Goal: Information Seeking & Learning: Learn about a topic

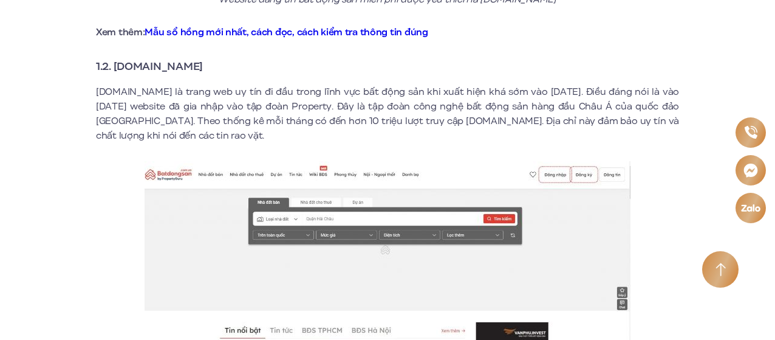
scroll to position [961, 0]
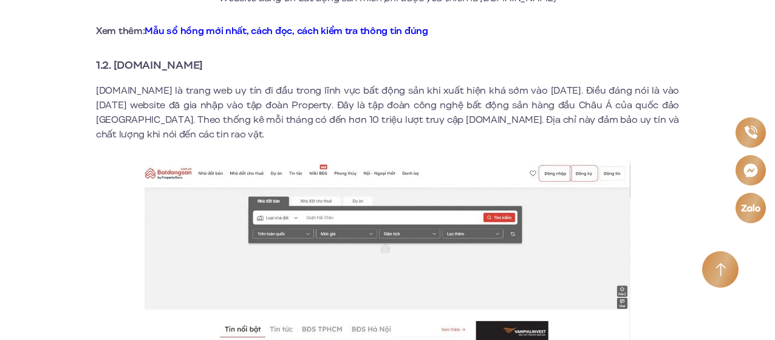
click at [96, 259] on p at bounding box center [387, 274] width 583 height 229
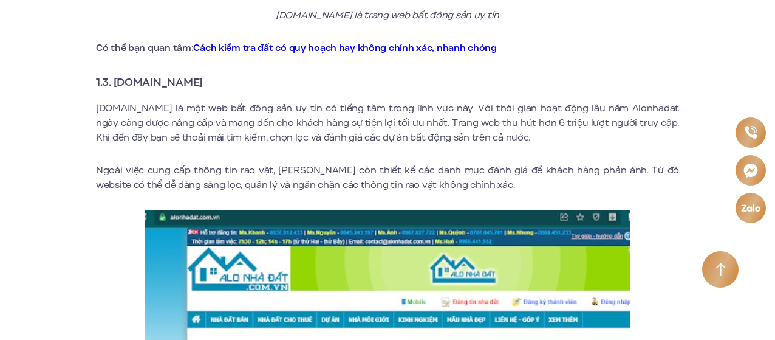
scroll to position [1361, 0]
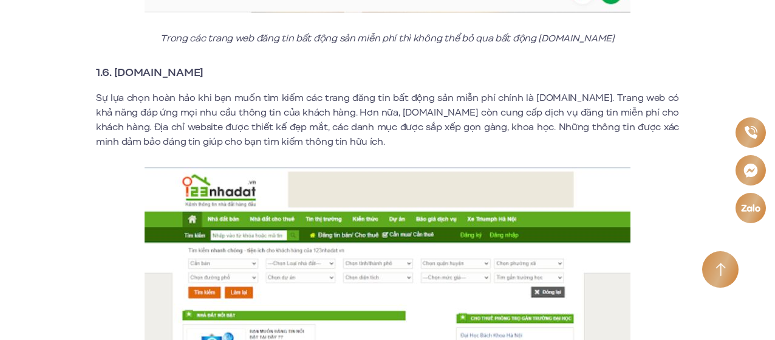
scroll to position [2633, 0]
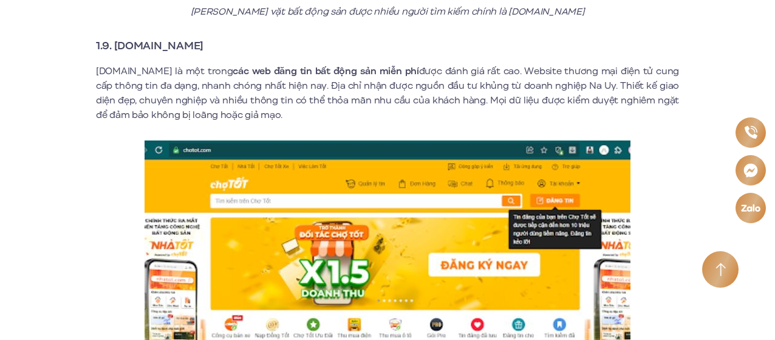
scroll to position [3937, 0]
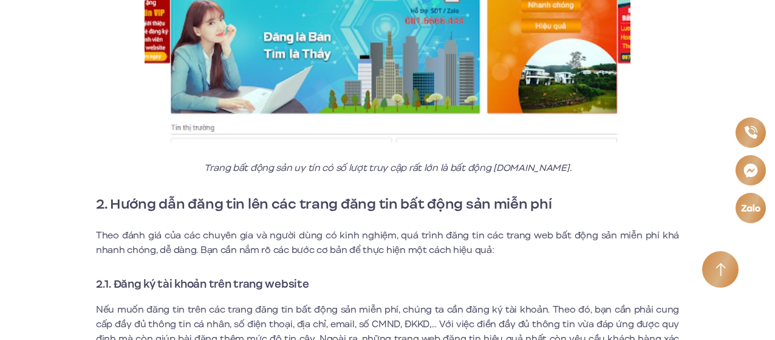
scroll to position [4642, 0]
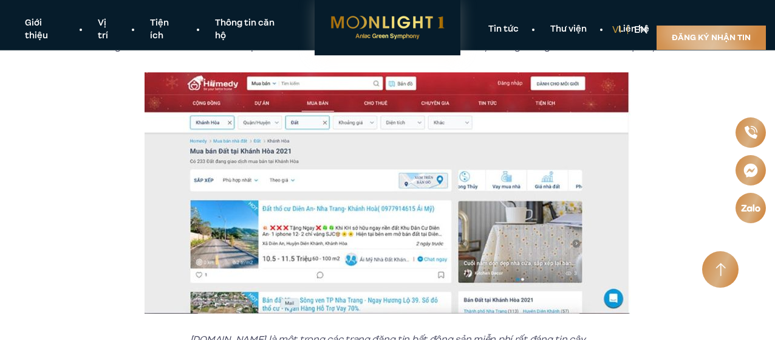
scroll to position [1862, 0]
